Goal: Information Seeking & Learning: Find specific fact

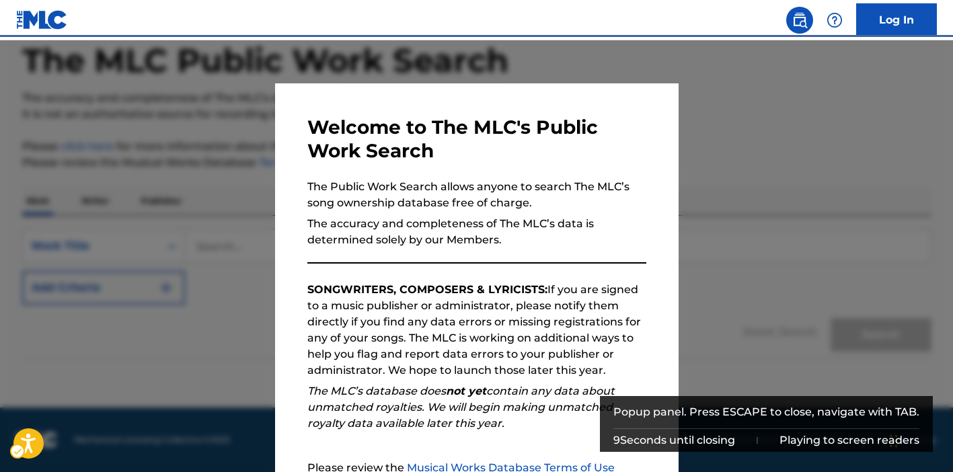
scroll to position [143, 0]
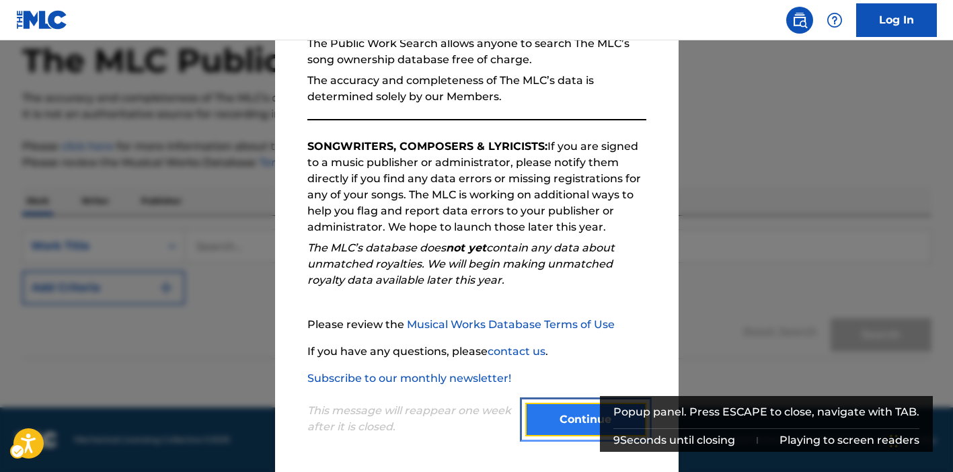
click at [586, 420] on button "Continue" at bounding box center [585, 420] width 121 height 34
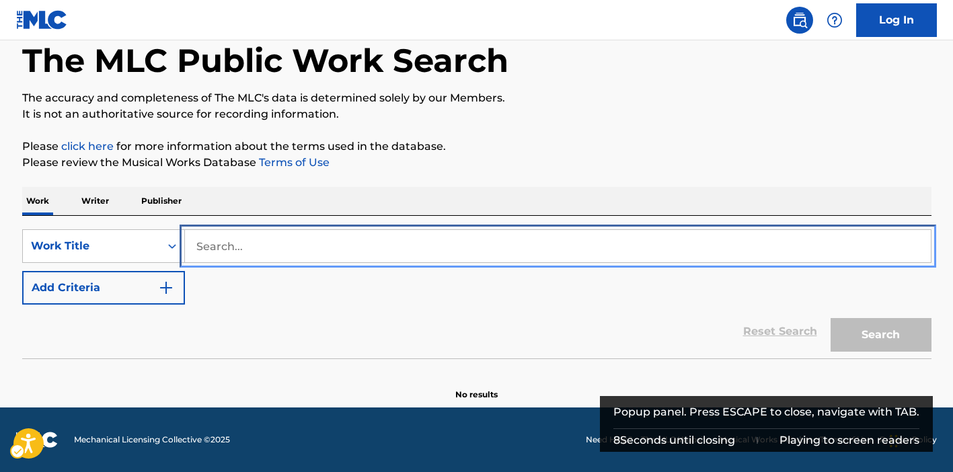
click at [261, 254] on input "Search..." at bounding box center [558, 246] width 746 height 32
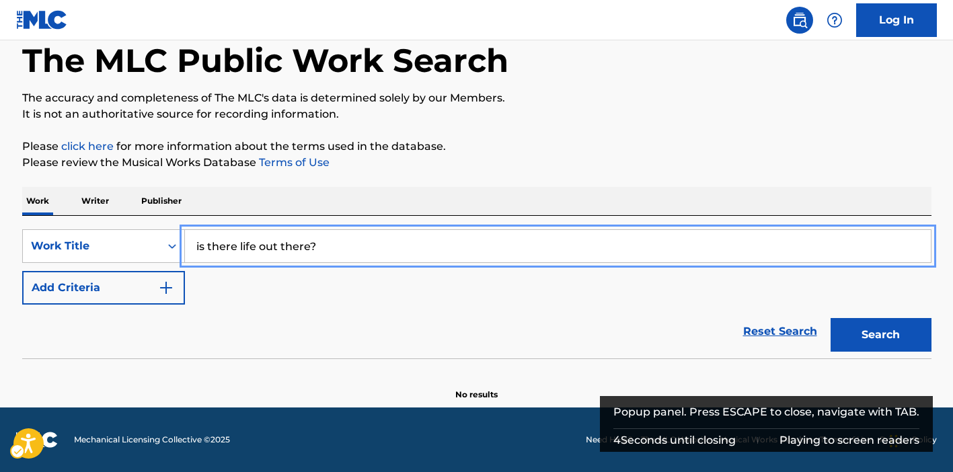
type input "is there life out there?"
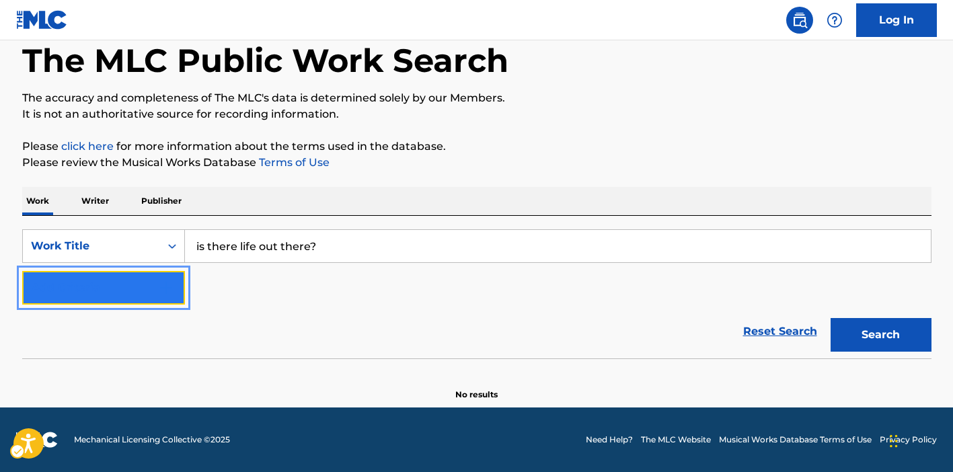
click at [149, 282] on button "Add Criteria" at bounding box center [103, 288] width 163 height 34
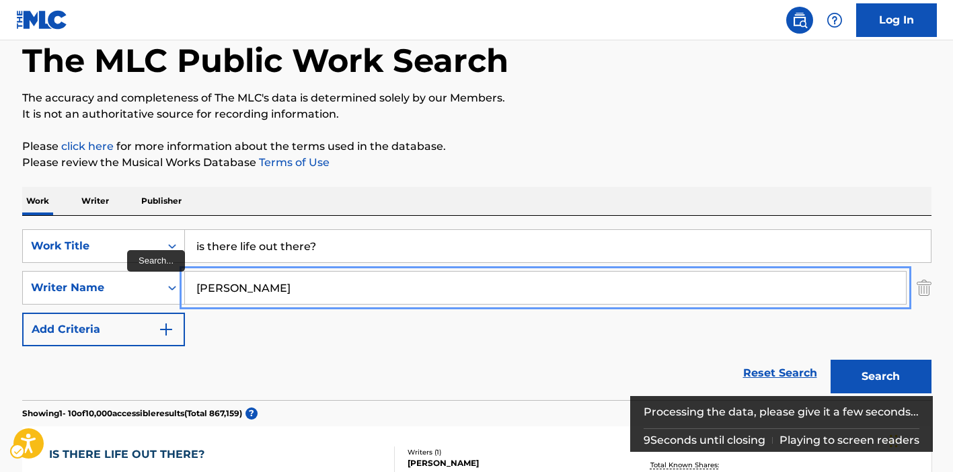
type input "[PERSON_NAME]"
click at [22, 313] on button "Add Criteria" at bounding box center [103, 330] width 163 height 34
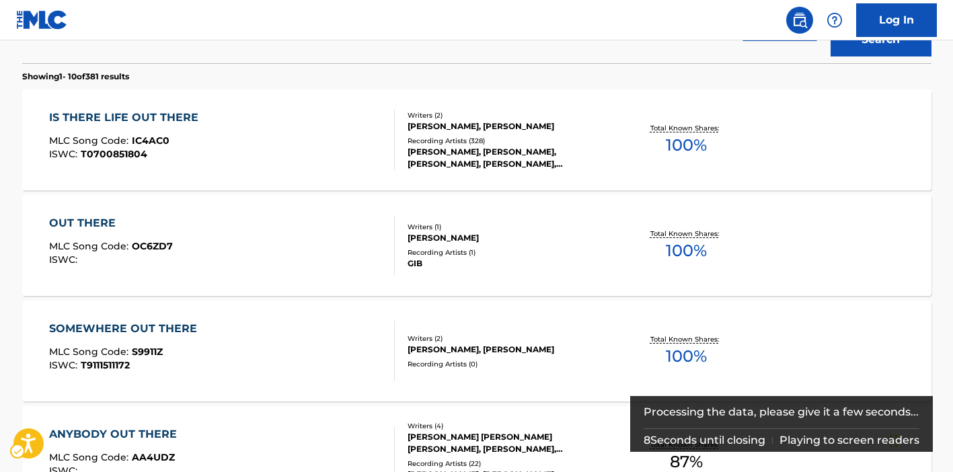
scroll to position [449, 0]
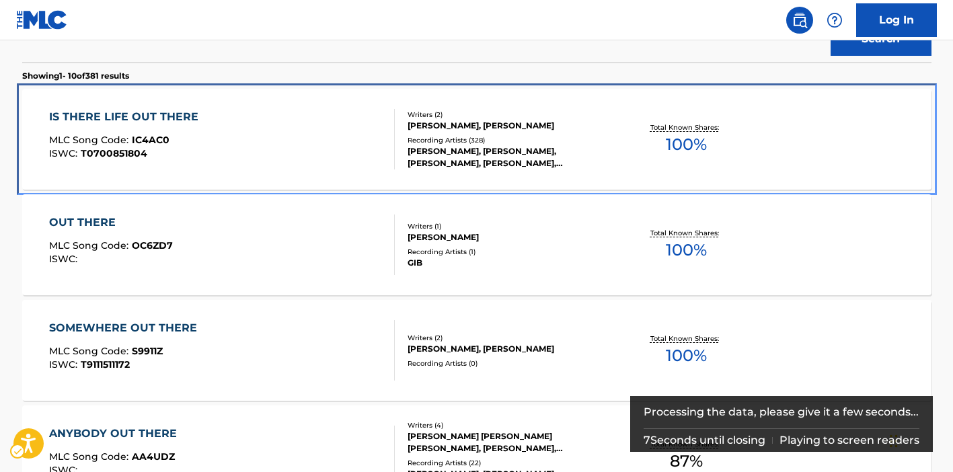
click at [318, 151] on div "IS THERE LIFE OUT THERE MLC Song Code : IC4AC0 ISWC : T0700851804" at bounding box center [222, 139] width 346 height 61
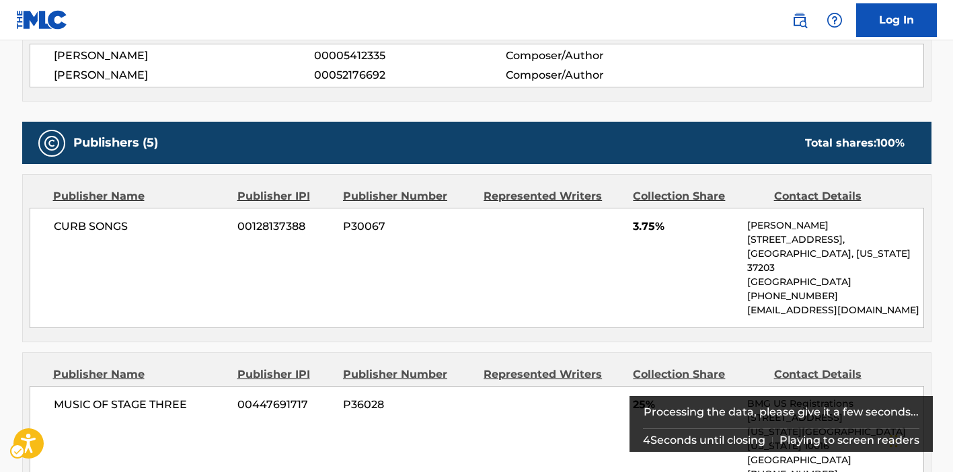
scroll to position [638, 0]
